Goal: Find specific page/section: Find specific page/section

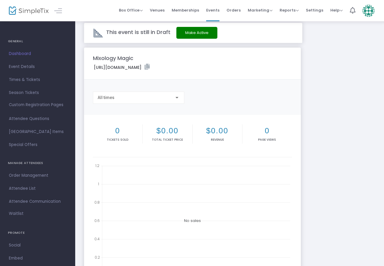
scroll to position [7, 0]
click at [19, 54] on span "Dashboard" at bounding box center [38, 54] width 58 height 8
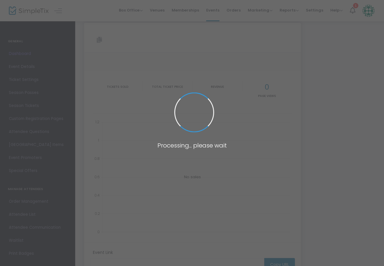
type input "[URL][DOMAIN_NAME]"
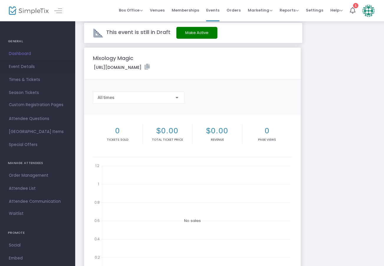
click at [24, 65] on span "Event Details" at bounding box center [38, 67] width 58 height 8
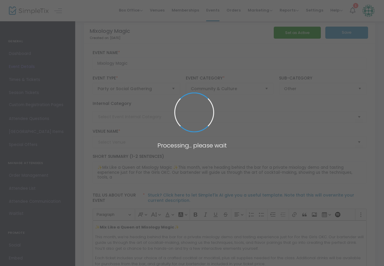
type input "Lunar Lounge"
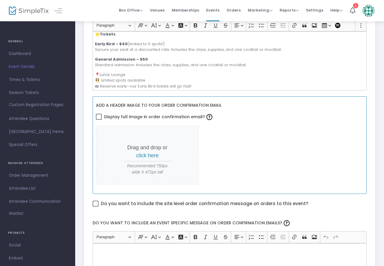
scroll to position [212, 0]
